Goal: Task Accomplishment & Management: Use online tool/utility

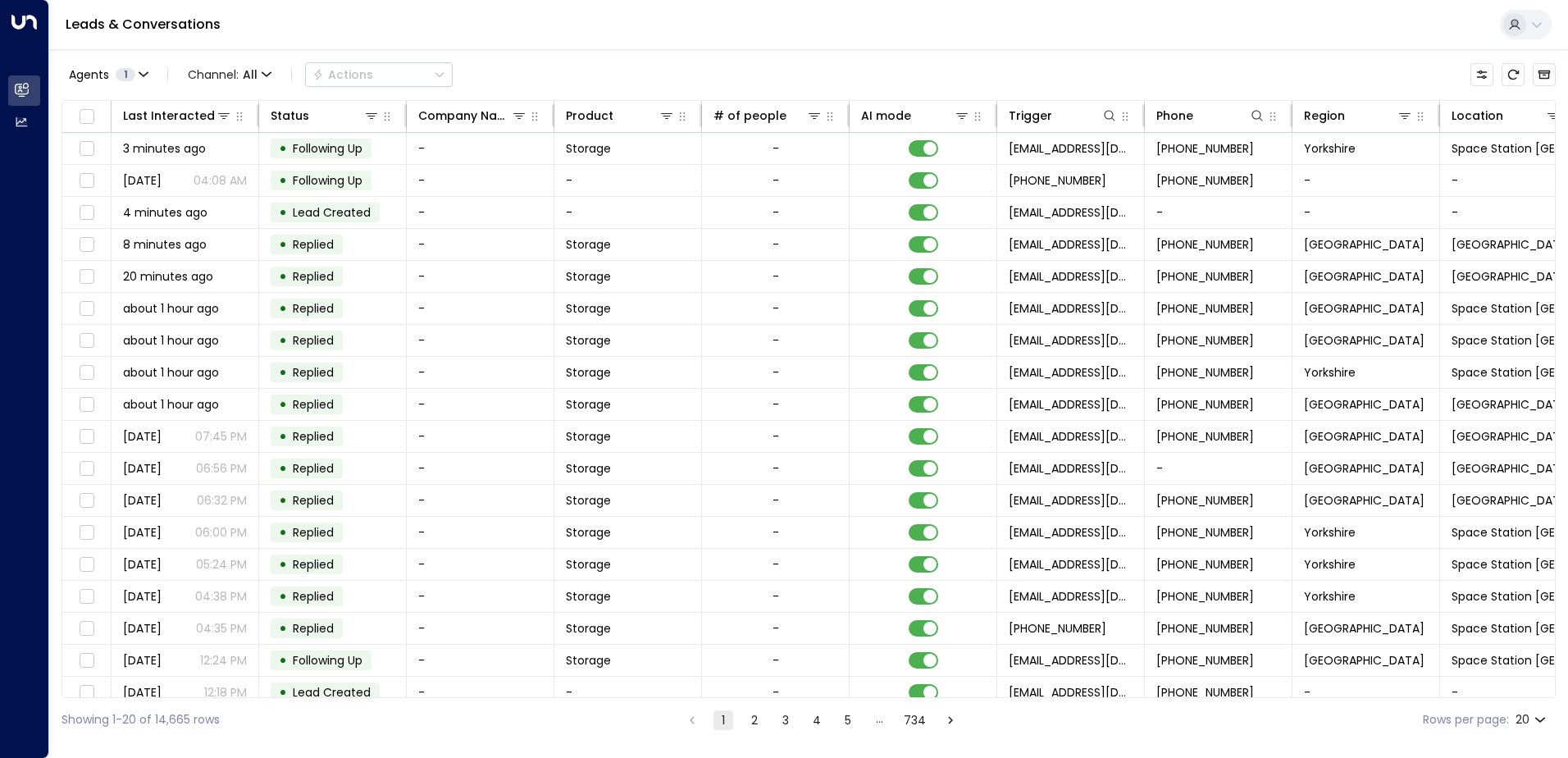
scroll to position [0, 618]
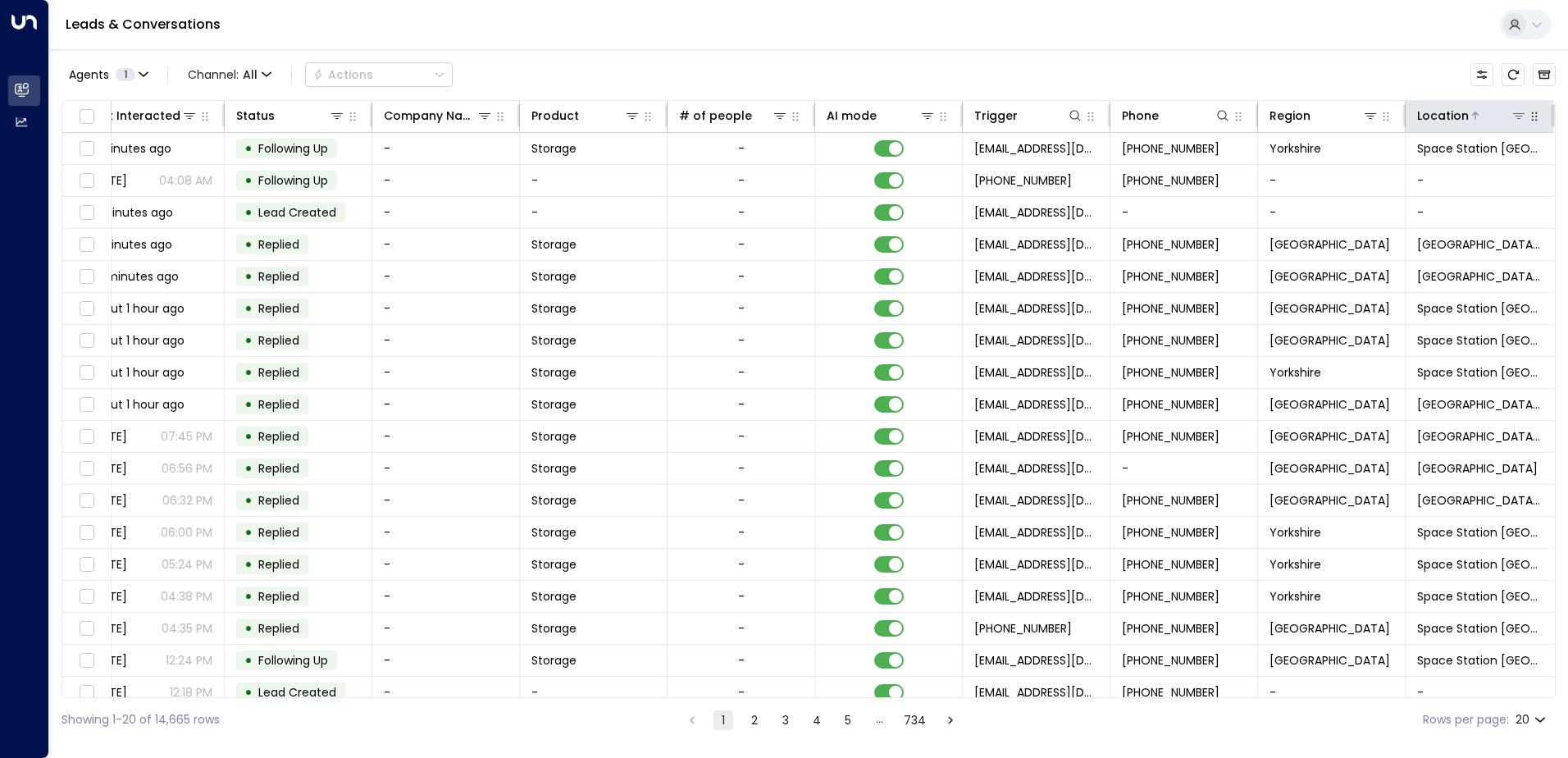
click at [1503, 120] on div at bounding box center [1498, 115] width 58 height 17
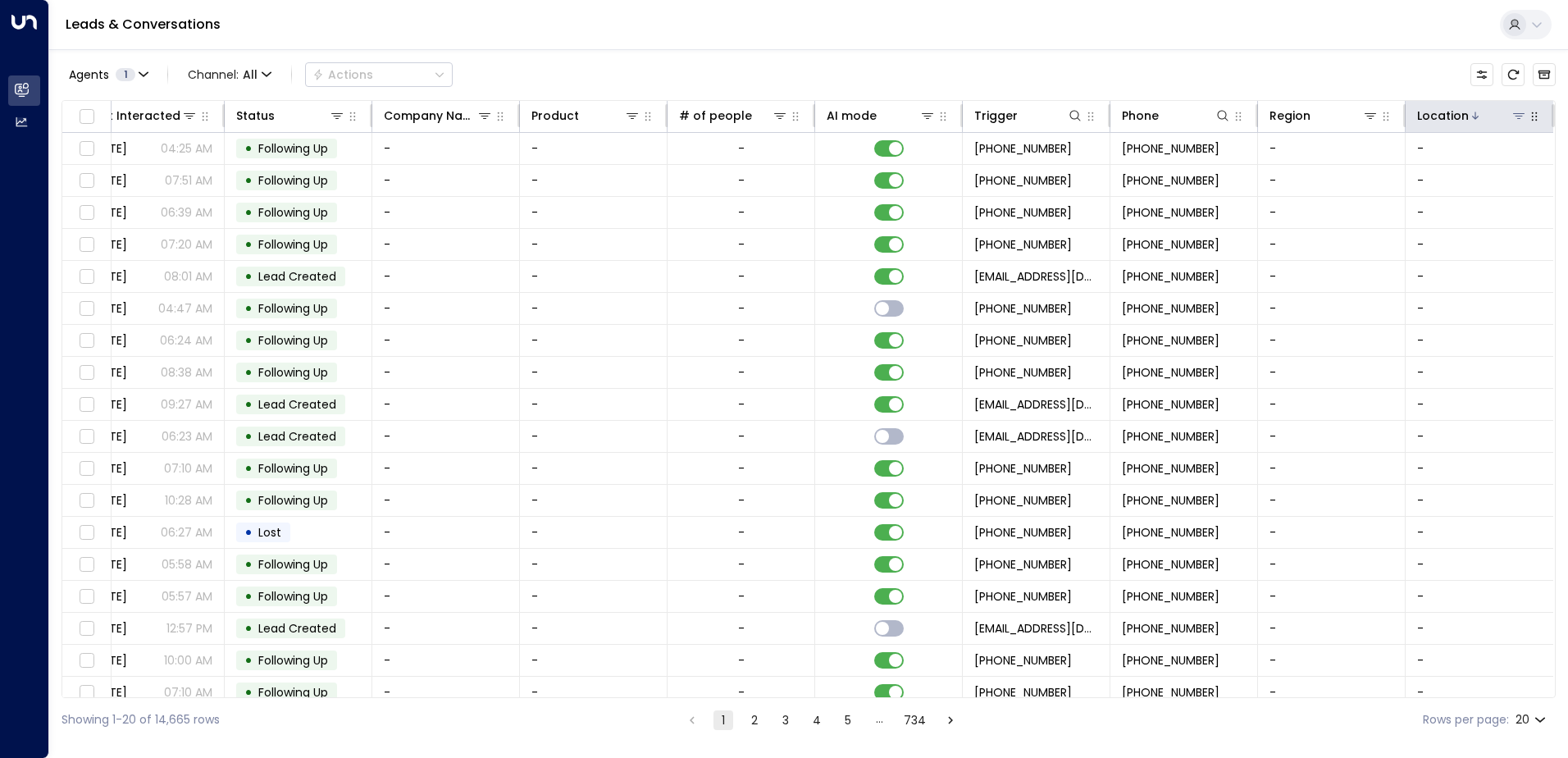
click at [1470, 111] on icon at bounding box center [1475, 115] width 10 height 10
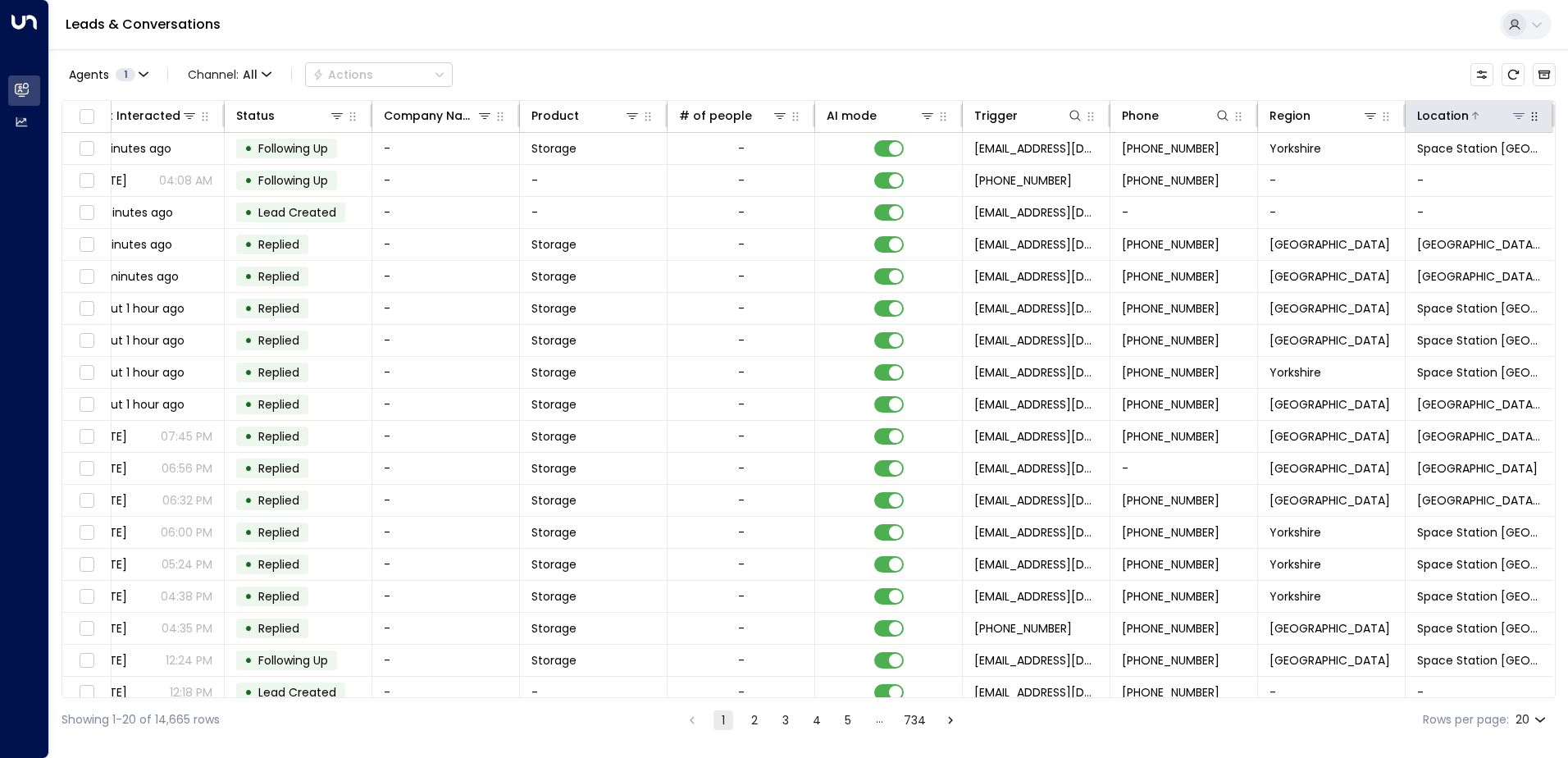
click at [1512, 115] on icon at bounding box center [1518, 115] width 13 height 13
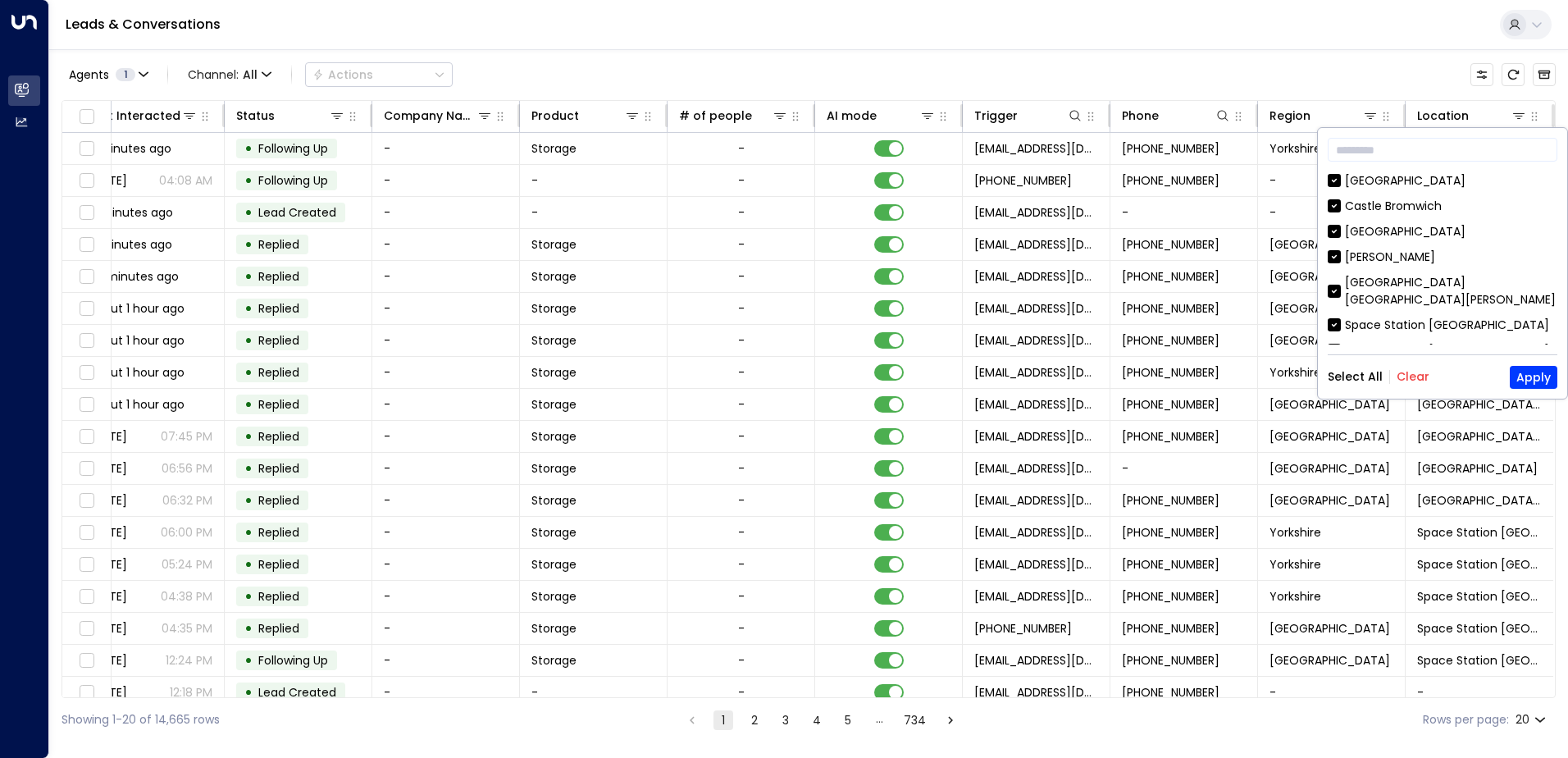
click at [1418, 373] on button "Clear" at bounding box center [1412, 376] width 33 height 13
click at [1439, 179] on div "[GEOGRAPHIC_DATA]" at bounding box center [1405, 181] width 120 height 18
click at [1521, 380] on button "Apply" at bounding box center [1533, 377] width 47 height 23
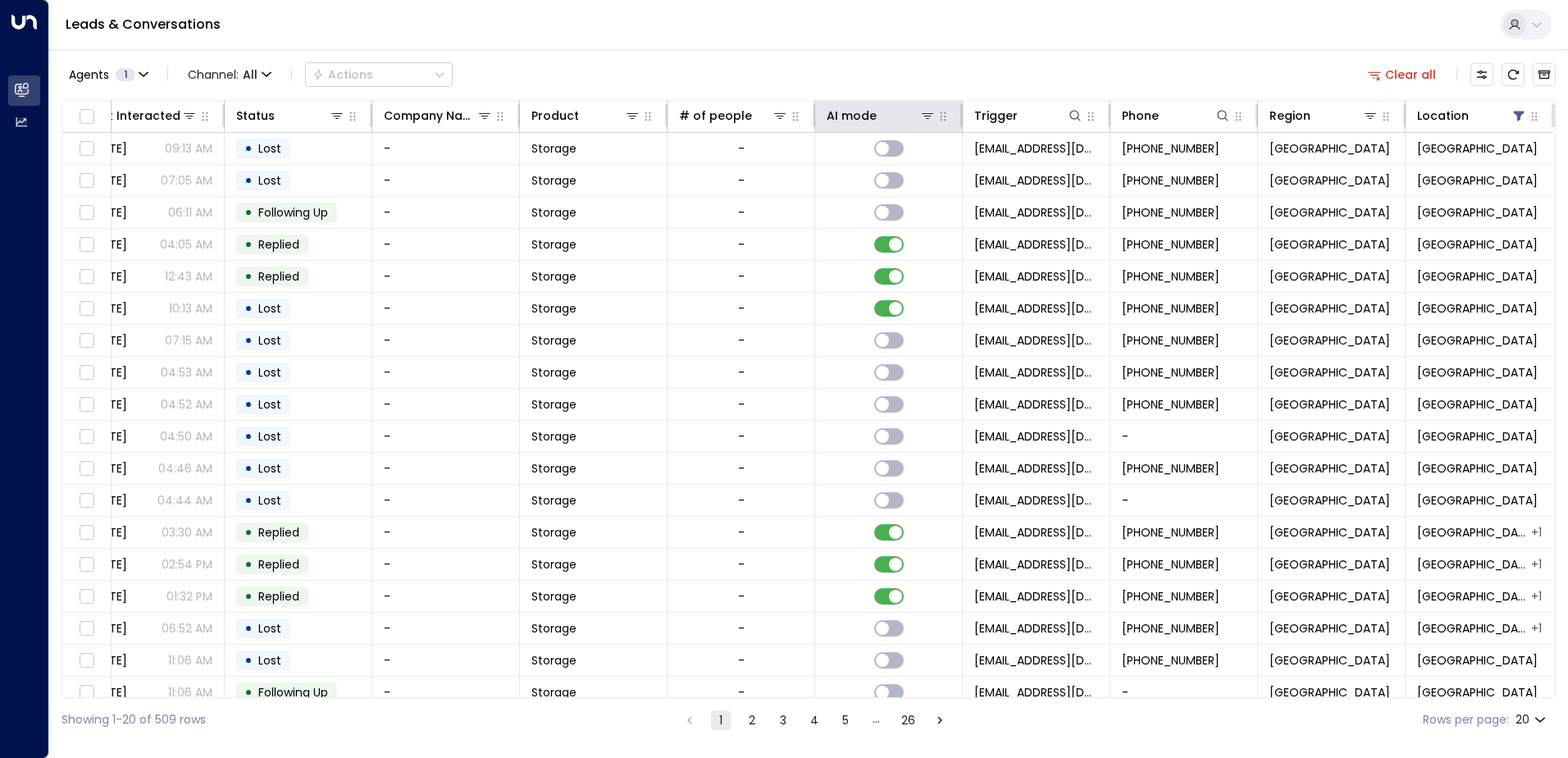
click at [925, 128] on th "AI mode" at bounding box center [889, 117] width 148 height 32
click at [928, 116] on icon at bounding box center [927, 115] width 13 height 13
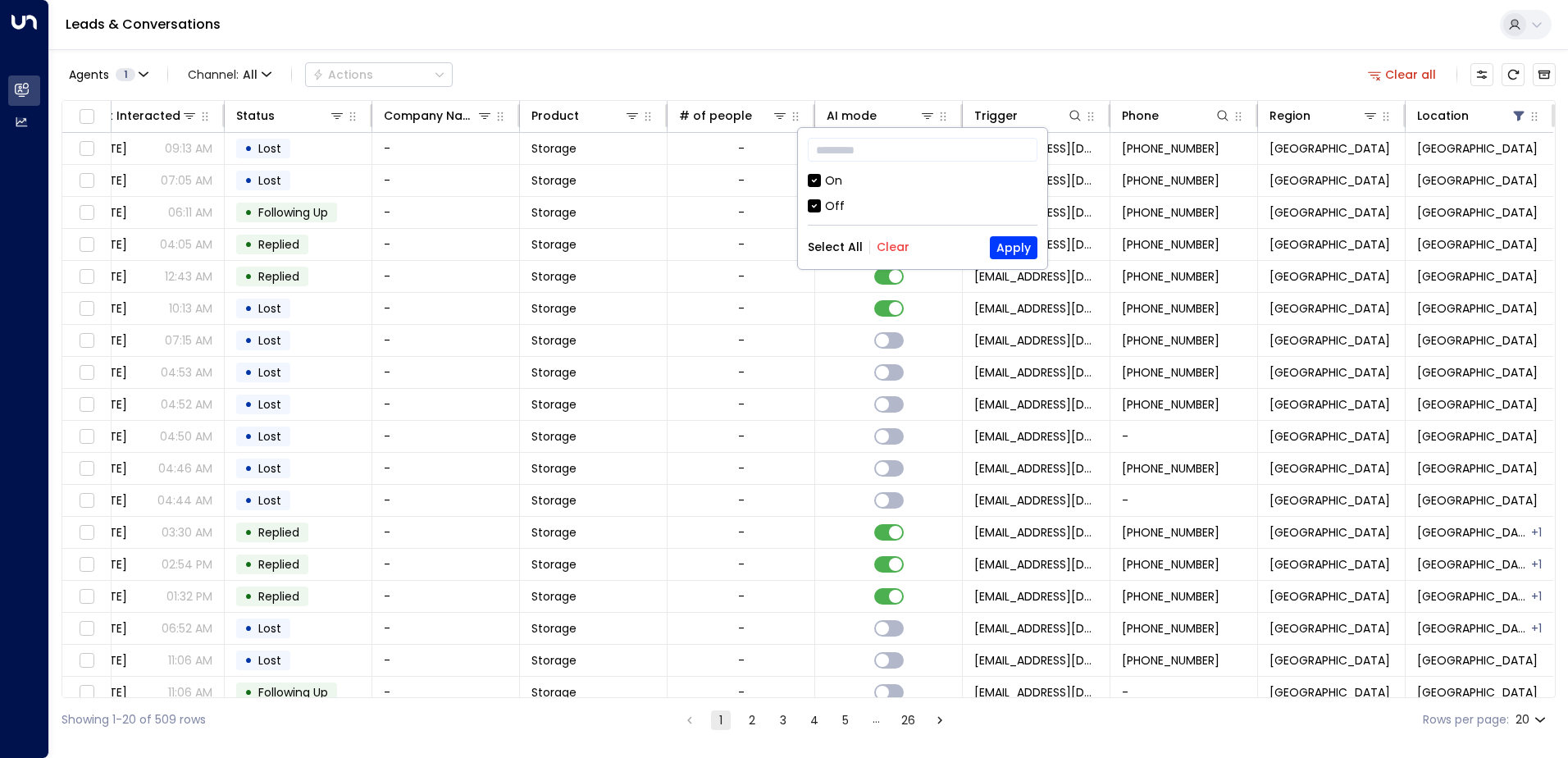
click at [829, 201] on div "Off" at bounding box center [834, 207] width 19 height 18
click at [998, 251] on button "Apply" at bounding box center [1013, 248] width 47 height 23
